Goal: Entertainment & Leisure: Consume media (video, audio)

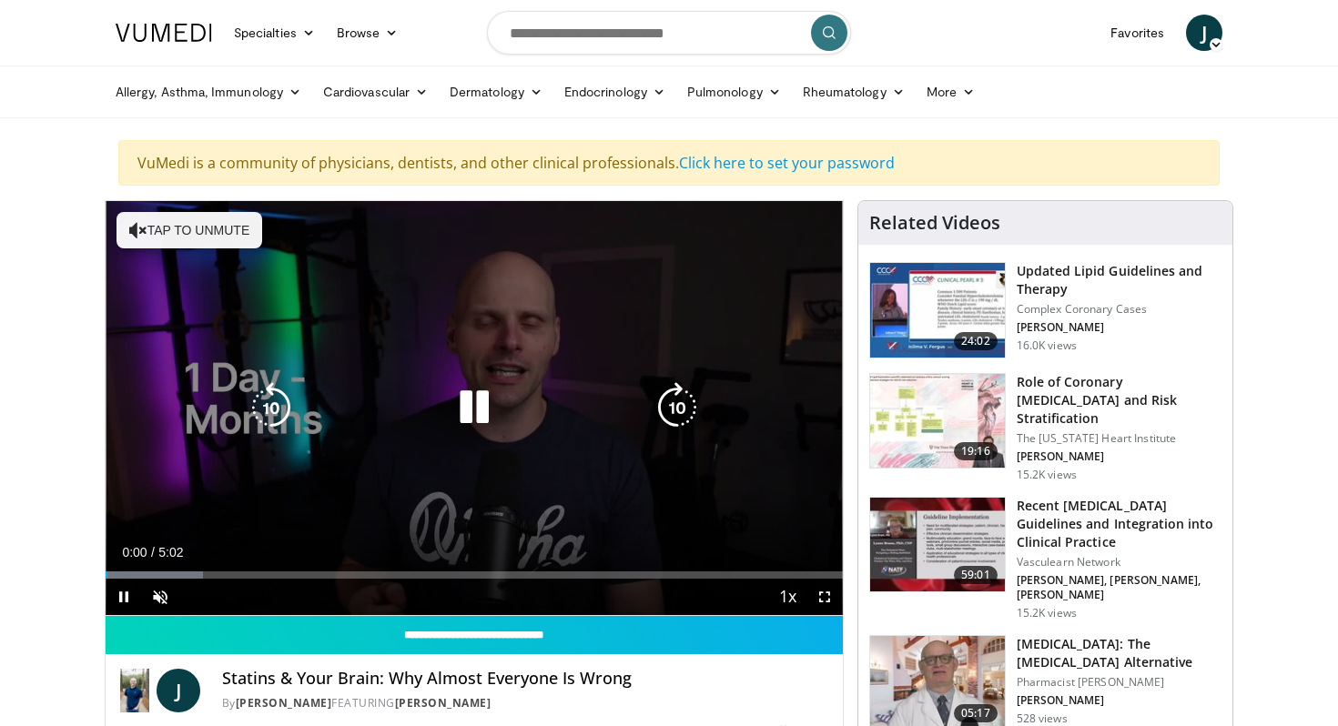
click at [204, 228] on button "Tap to unmute" at bounding box center [190, 230] width 146 height 36
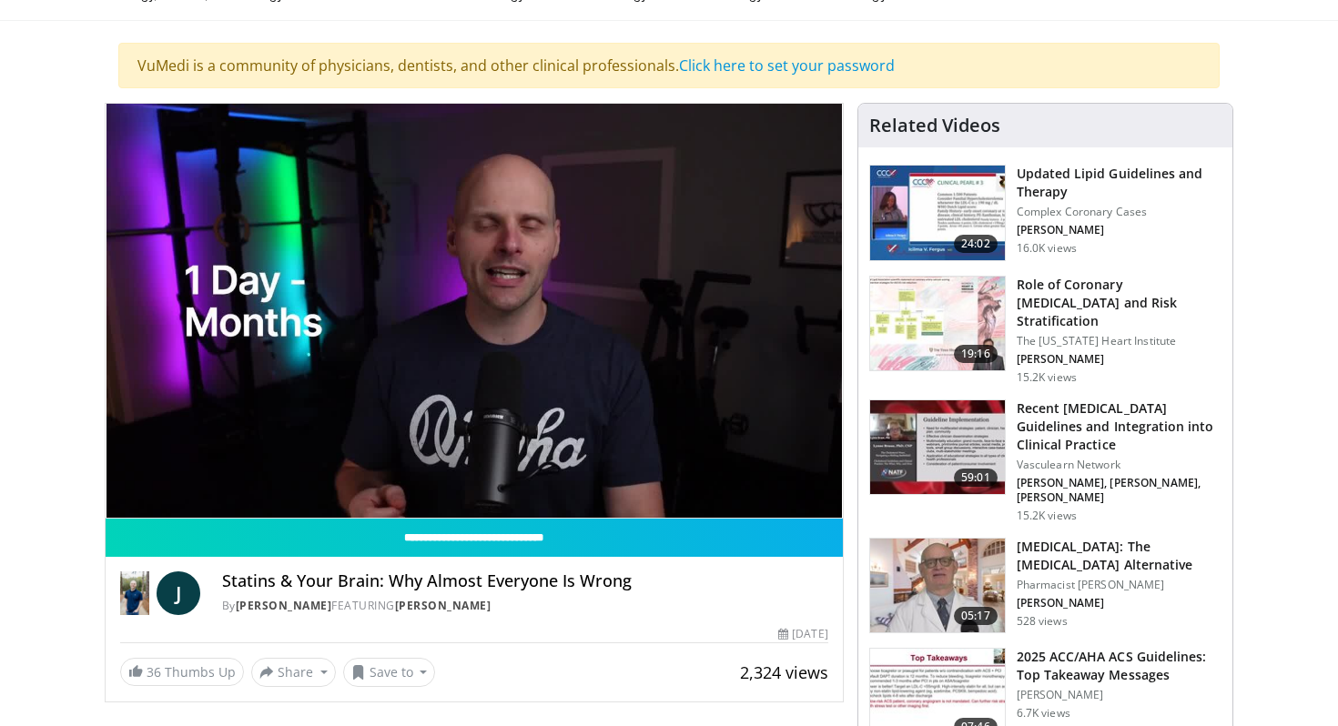
scroll to position [92, 0]
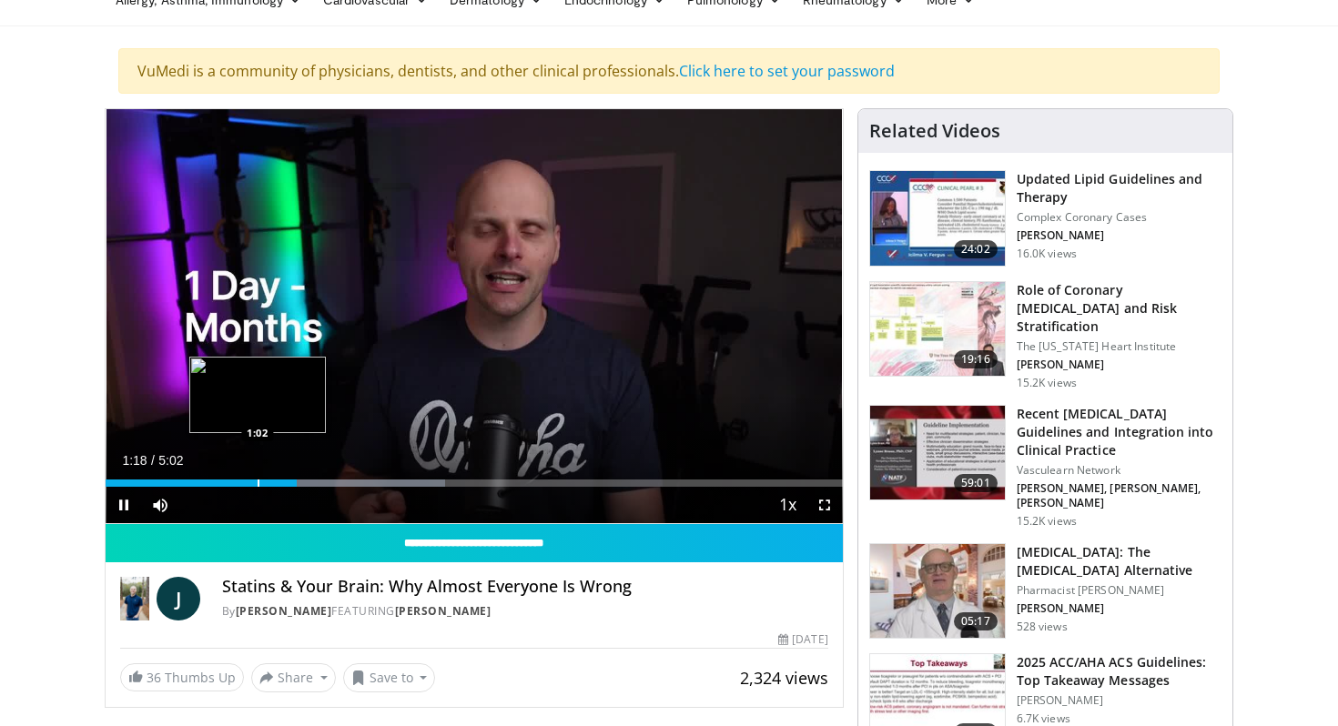
click at [258, 485] on div "Progress Bar" at bounding box center [259, 483] width 2 height 7
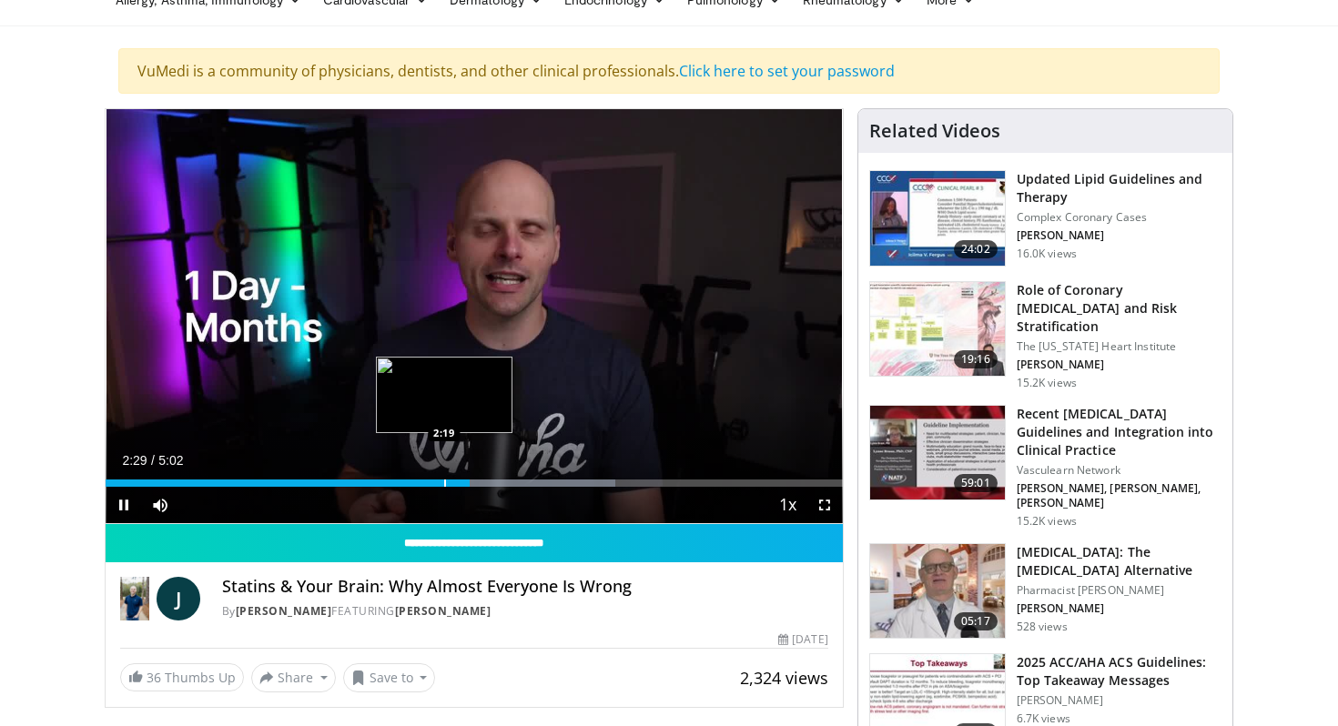
click at [444, 486] on div "Progress Bar" at bounding box center [445, 483] width 2 height 7
click at [435, 484] on div "Progress Bar" at bounding box center [436, 483] width 2 height 7
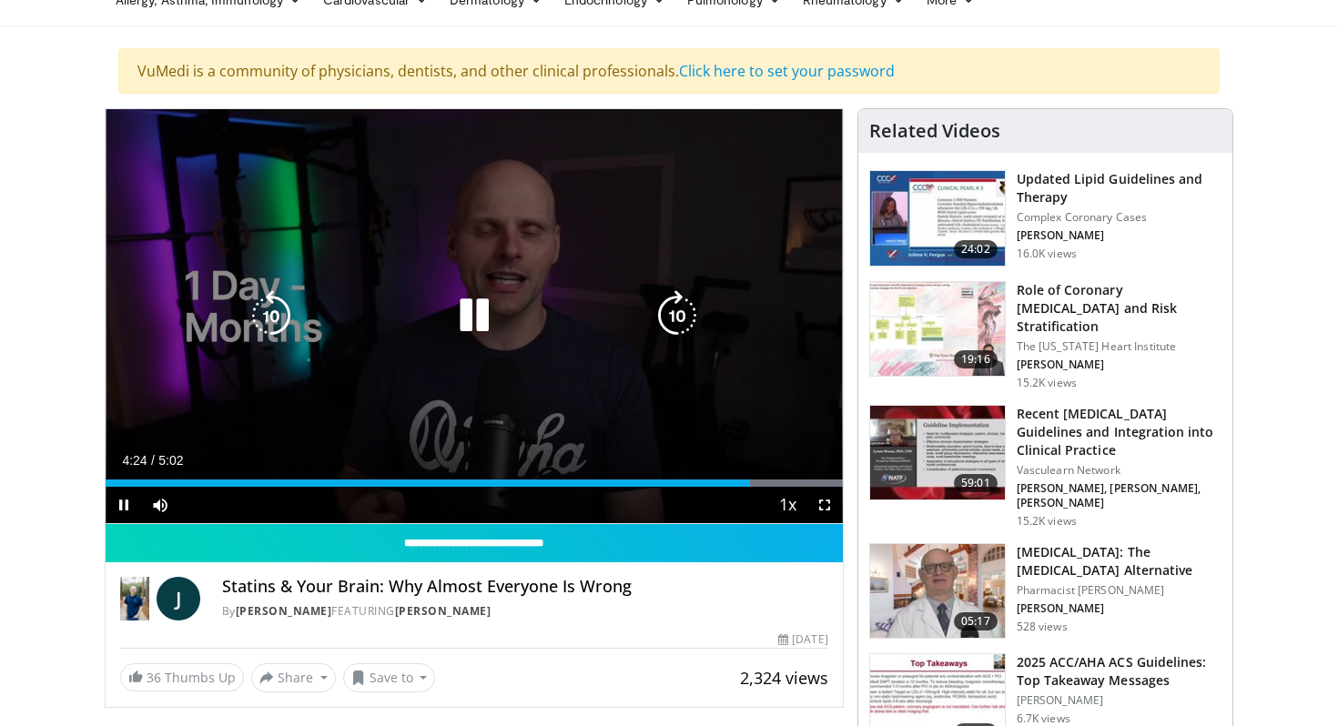
click at [488, 315] on icon "Video Player" at bounding box center [474, 315] width 51 height 51
click at [479, 315] on icon "Video Player" at bounding box center [474, 315] width 51 height 51
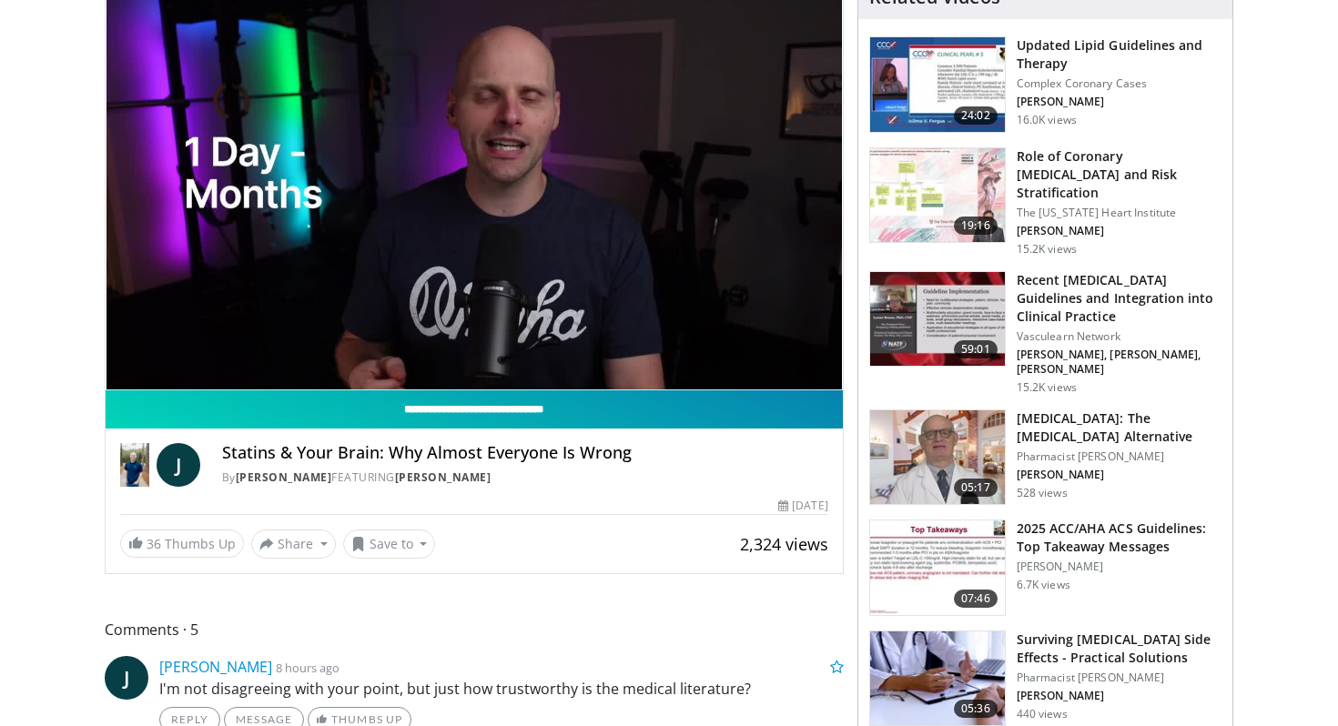
scroll to position [221, 0]
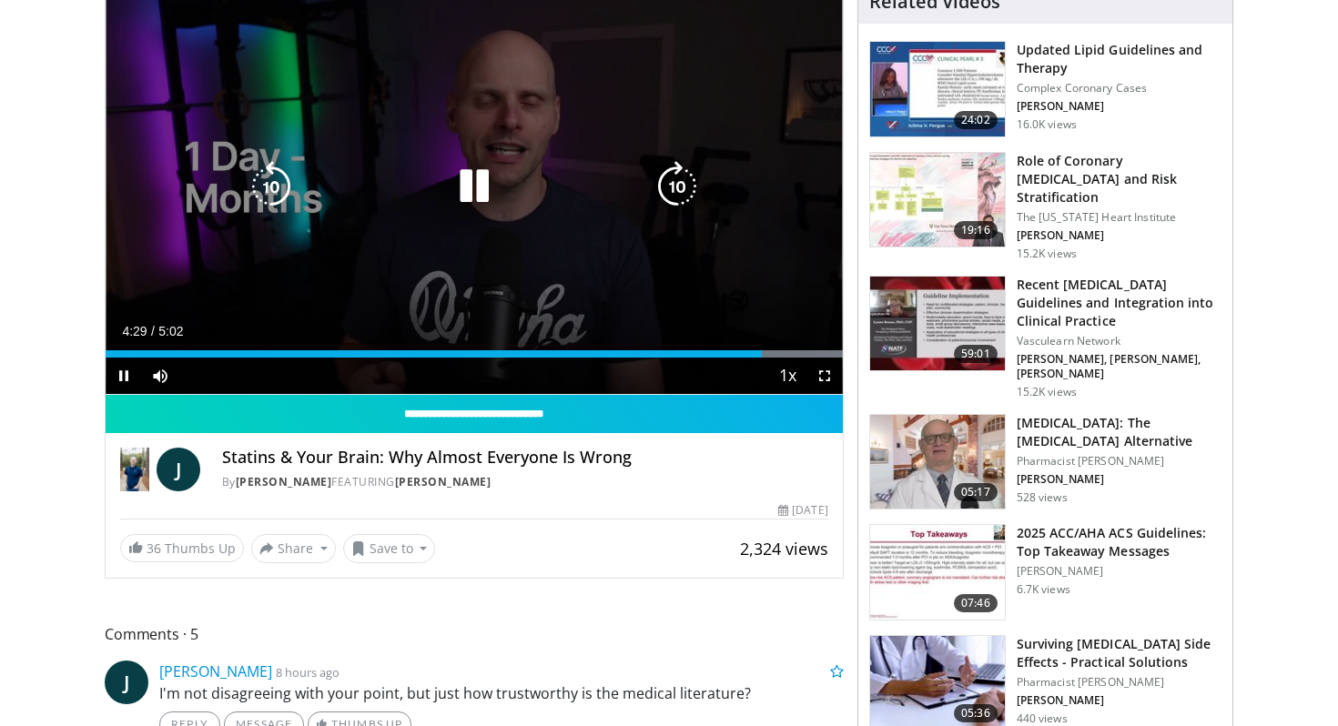
click at [484, 203] on icon "Video Player" at bounding box center [474, 186] width 51 height 51
click at [469, 177] on icon "Video Player" at bounding box center [474, 186] width 51 height 51
click at [469, 177] on div "10 seconds Tap to unmute" at bounding box center [474, 187] width 737 height 414
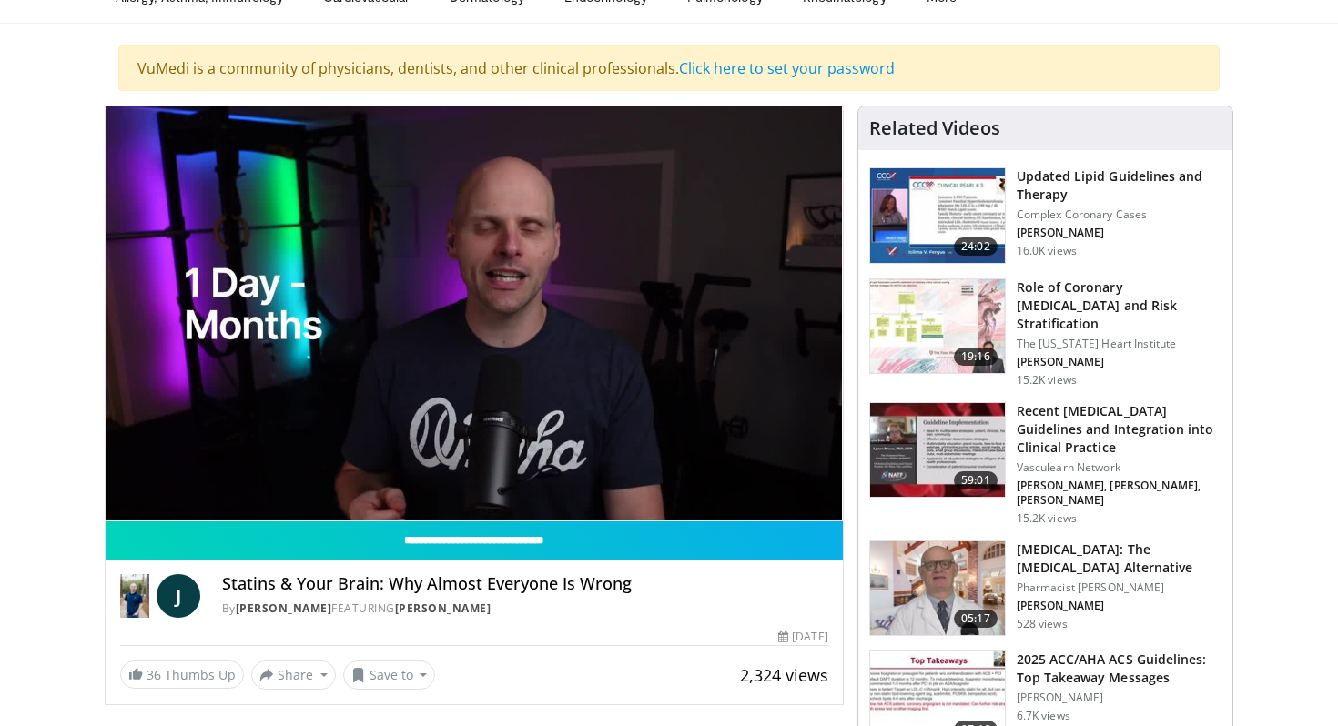
scroll to position [72, 0]
